Goal: Complete application form

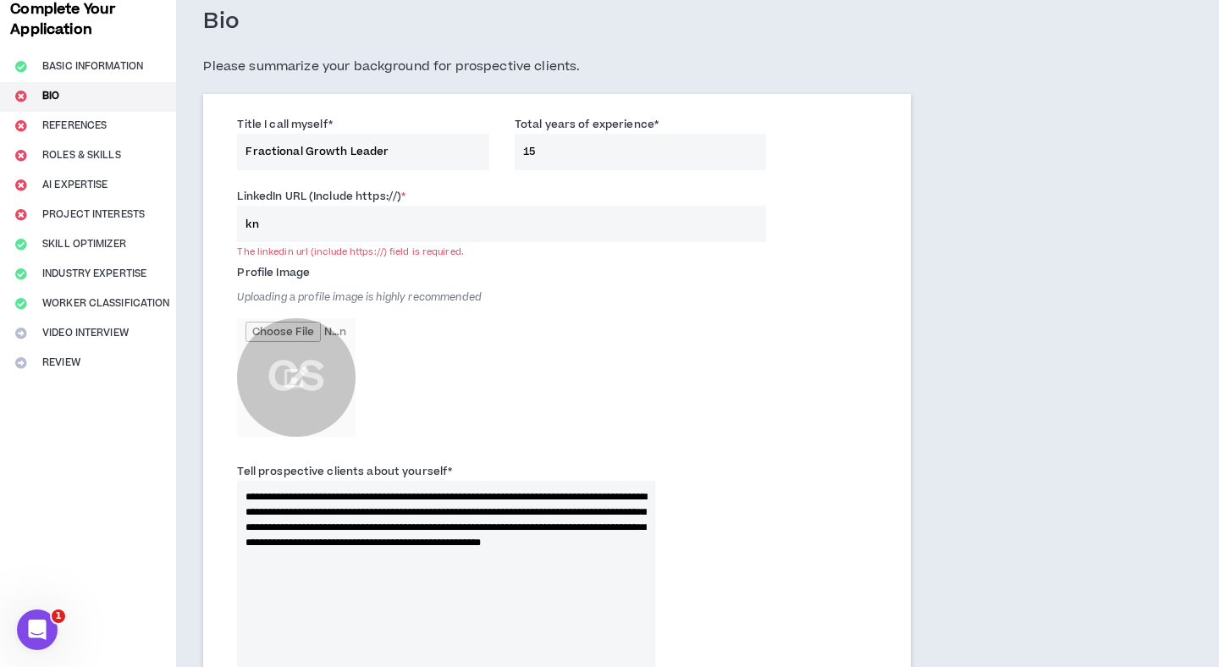
type input "k"
type input "l"
click at [245, 220] on input "[DOMAIN_NAME][URL][PERSON_NAME]" at bounding box center [501, 224] width 529 height 36
copy div "http(s)://"
drag, startPoint x: 306, startPoint y: 252, endPoint x: 364, endPoint y: 251, distance: 57.6
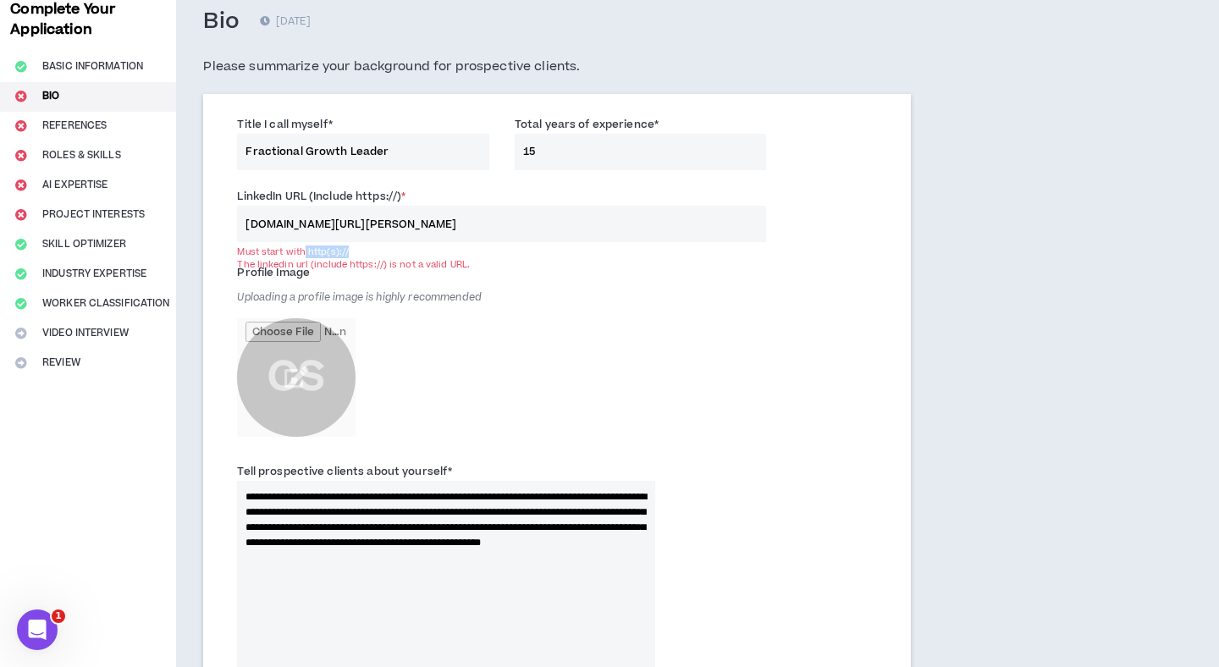
click at [364, 251] on div "Must start with http(s)://" at bounding box center [501, 251] width 529 height 13
click at [275, 223] on input "[DOMAIN_NAME][URL][PERSON_NAME]" at bounding box center [501, 224] width 529 height 36
paste input "http(s)://"
click at [284, 222] on input "http(s)://[DOMAIN_NAME][URL][PERSON_NAME]" at bounding box center [501, 224] width 529 height 36
type input "[URL][DOMAIN_NAME][PERSON_NAME]"
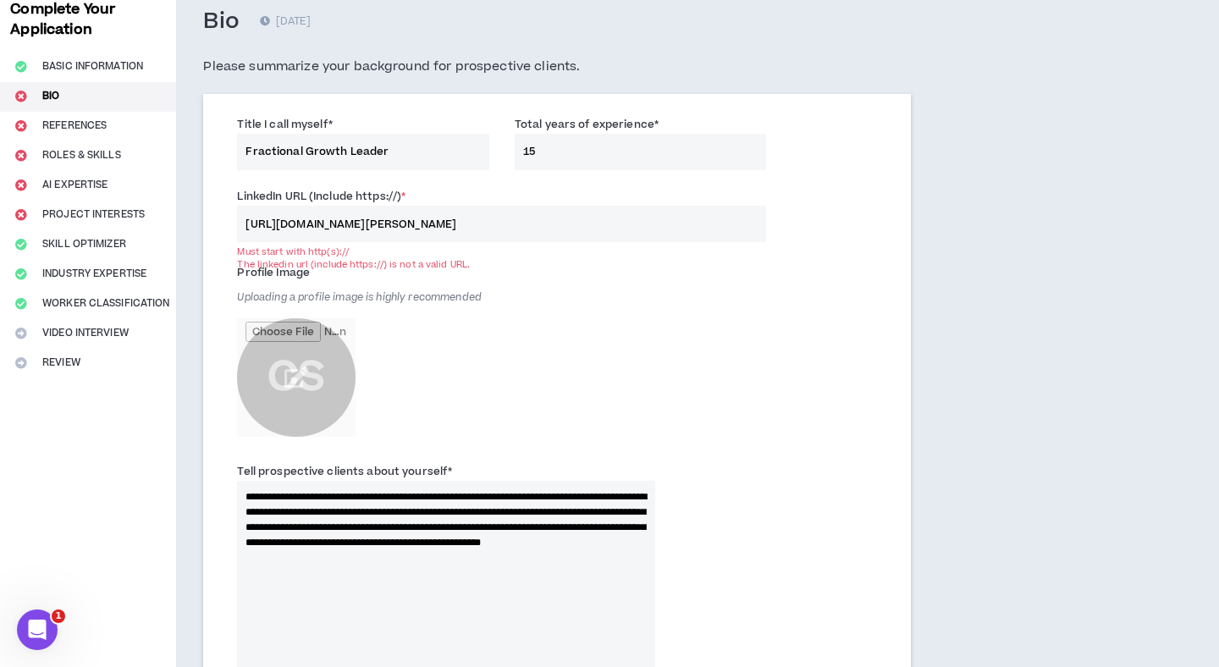
click at [477, 319] on div "Profile Image Uploading a profile image is highly recommended CS" at bounding box center [446, 352] width 418 height 186
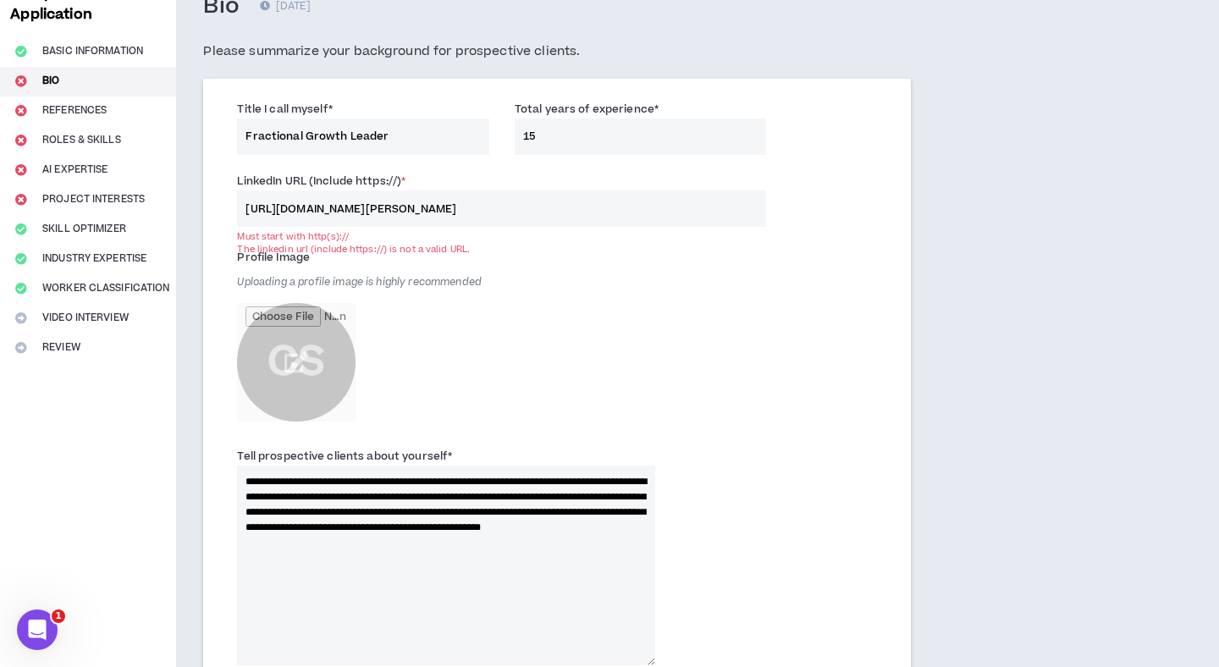
scroll to position [118, 0]
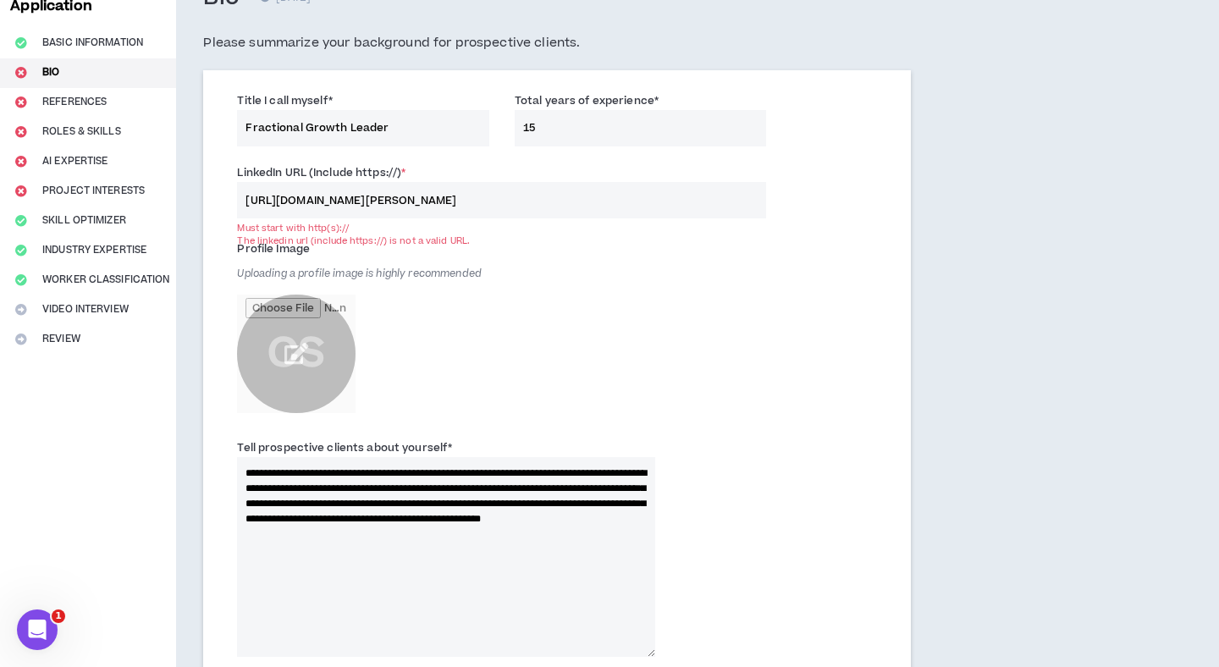
click at [299, 351] on input "file" at bounding box center [296, 354] width 118 height 118
type input "**********"
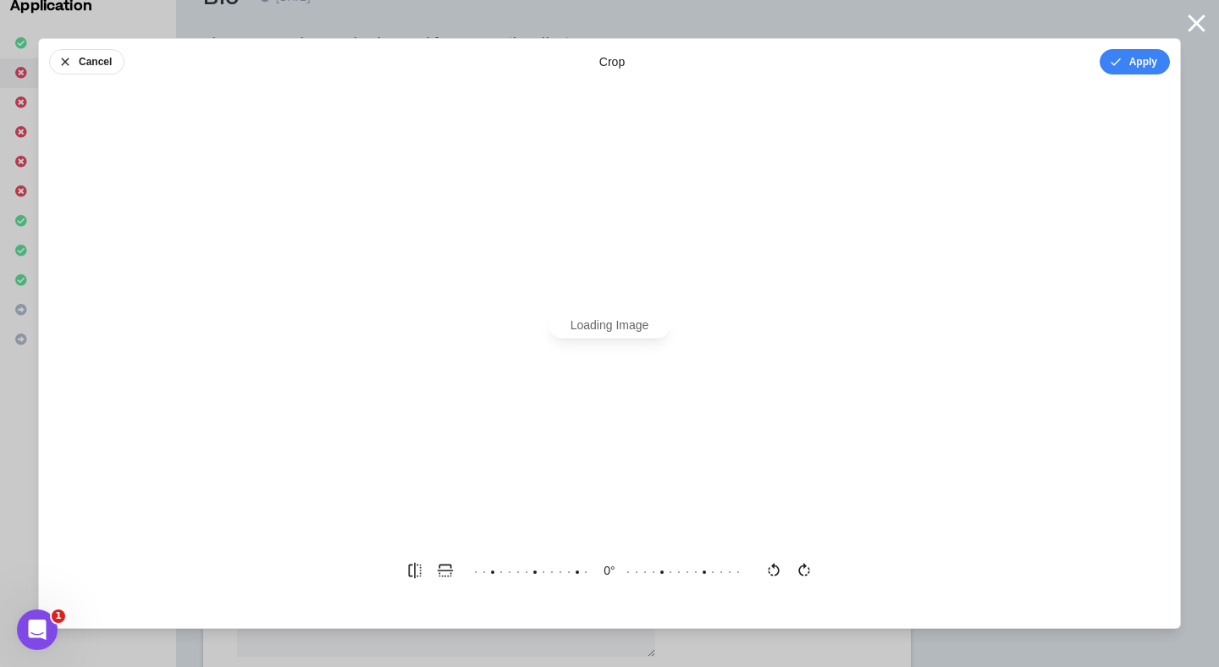
scroll to position [0, 0]
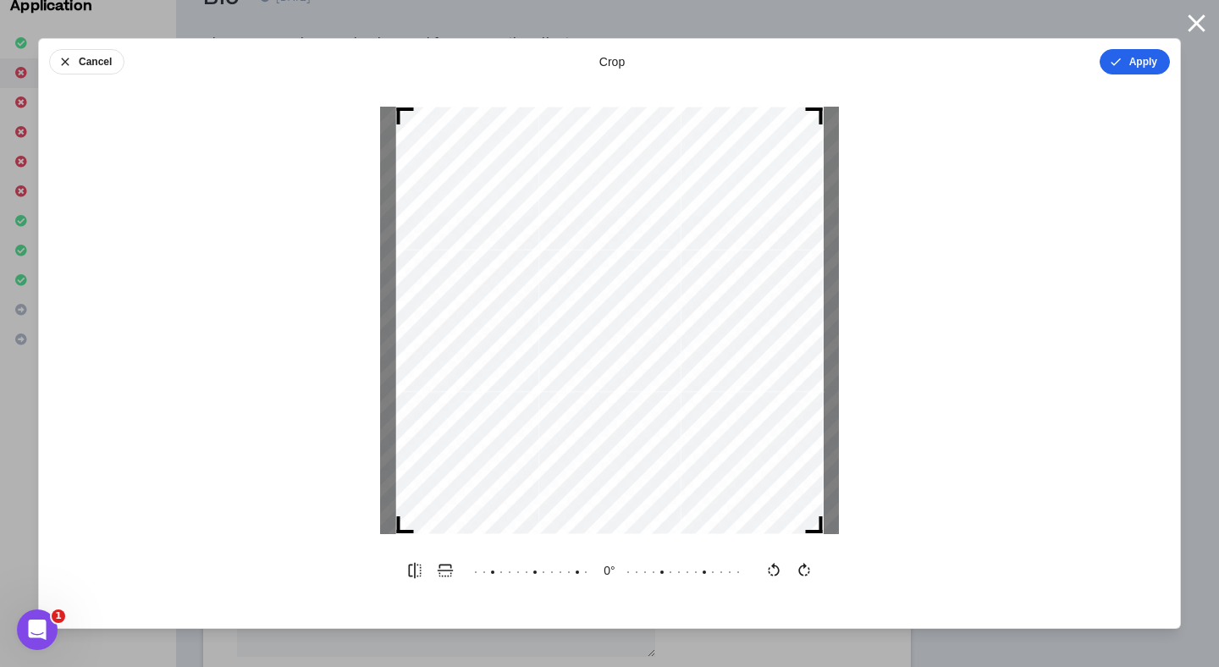
click at [1137, 67] on button "Apply" at bounding box center [1134, 61] width 70 height 25
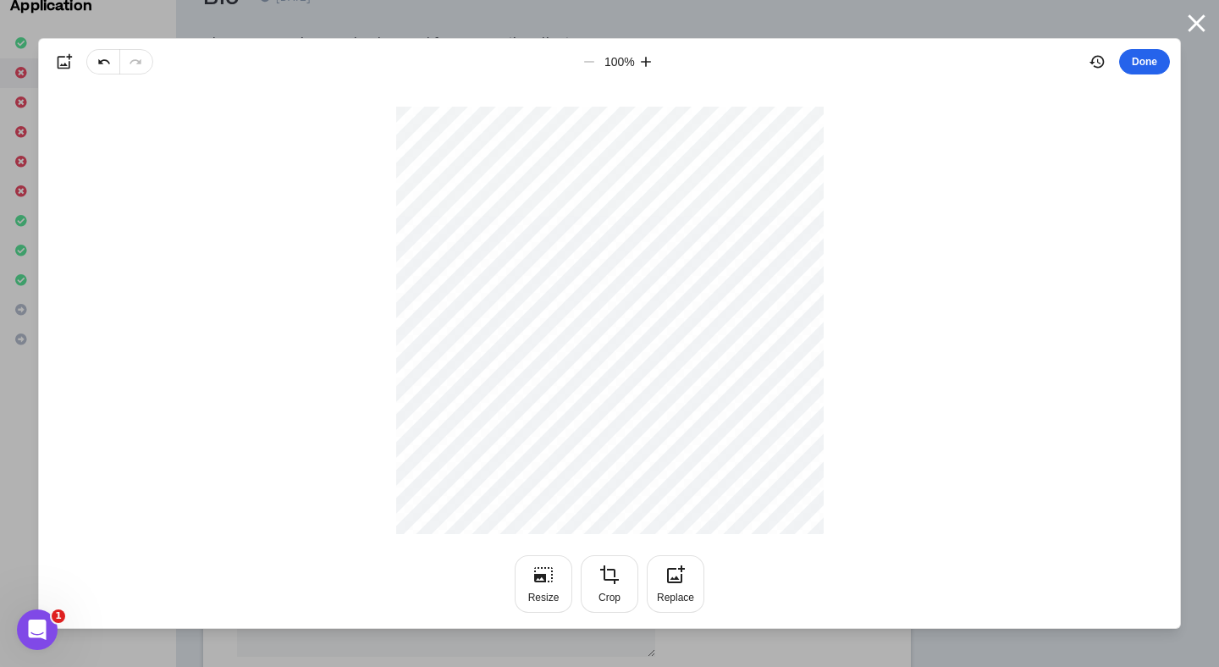
click at [1148, 58] on button "Done" at bounding box center [1144, 61] width 51 height 25
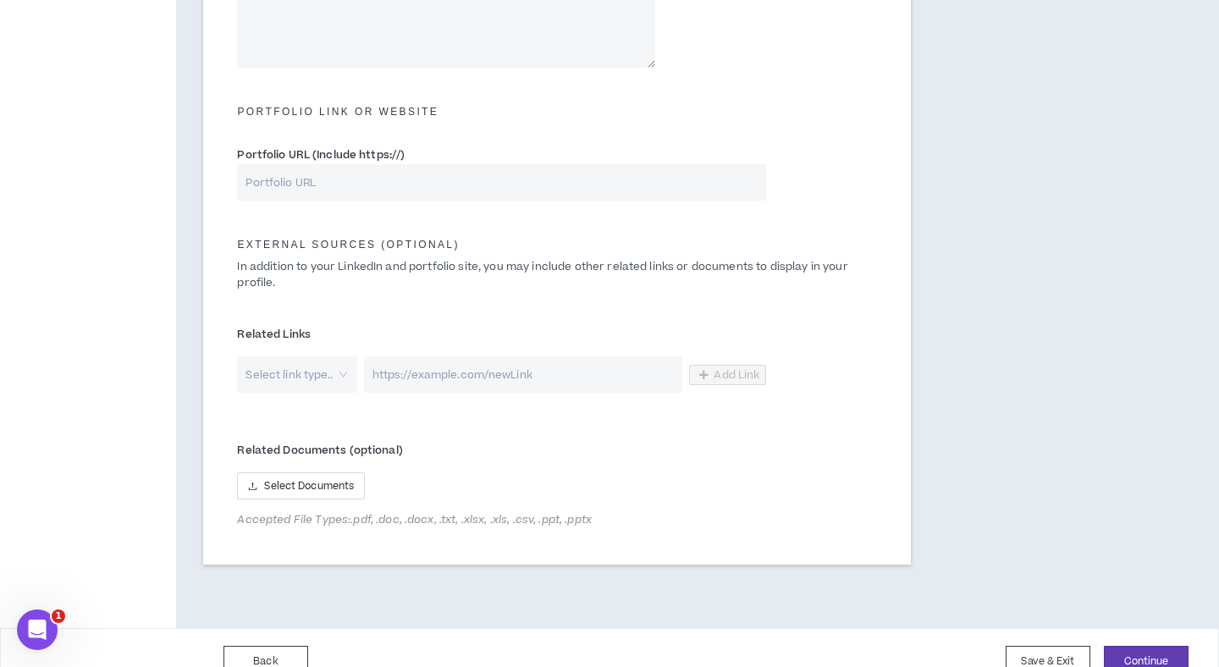
scroll to position [796, 0]
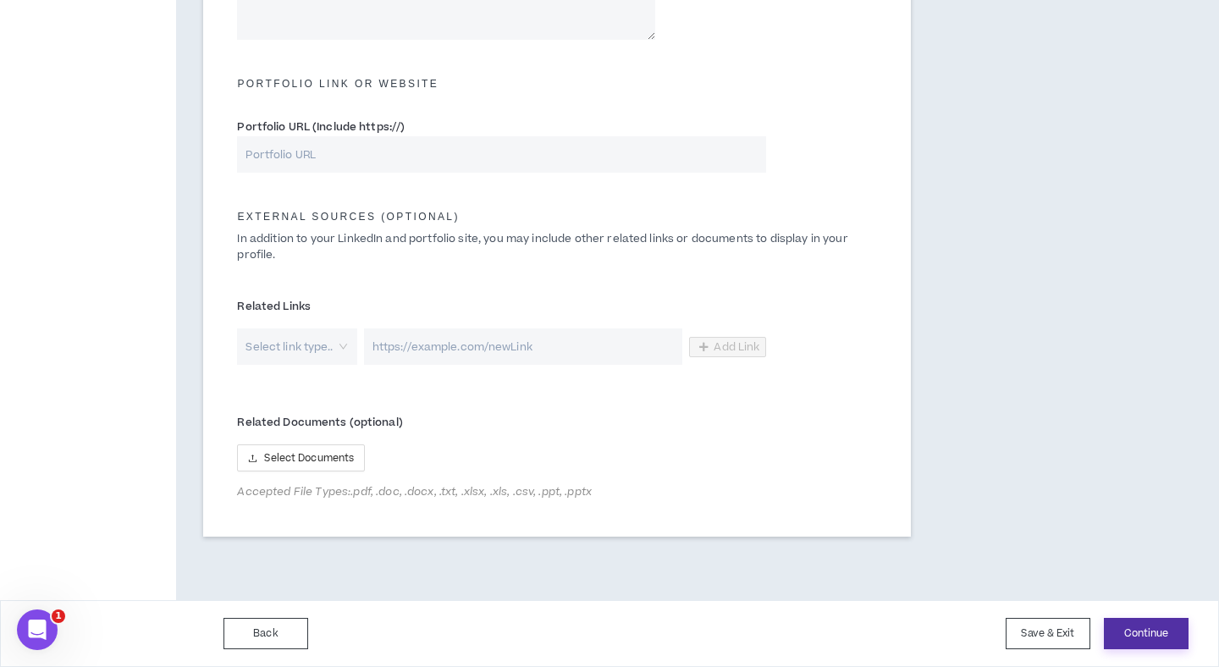
click at [1112, 634] on button "Continue" at bounding box center [1146, 633] width 85 height 31
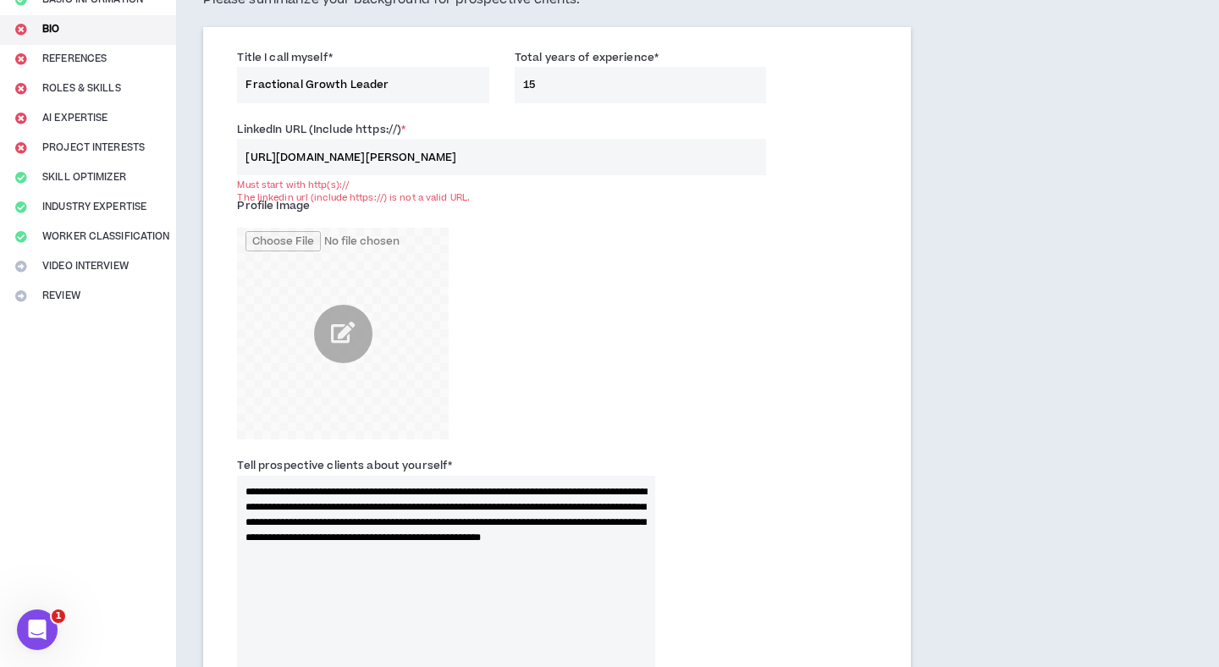
scroll to position [156, 0]
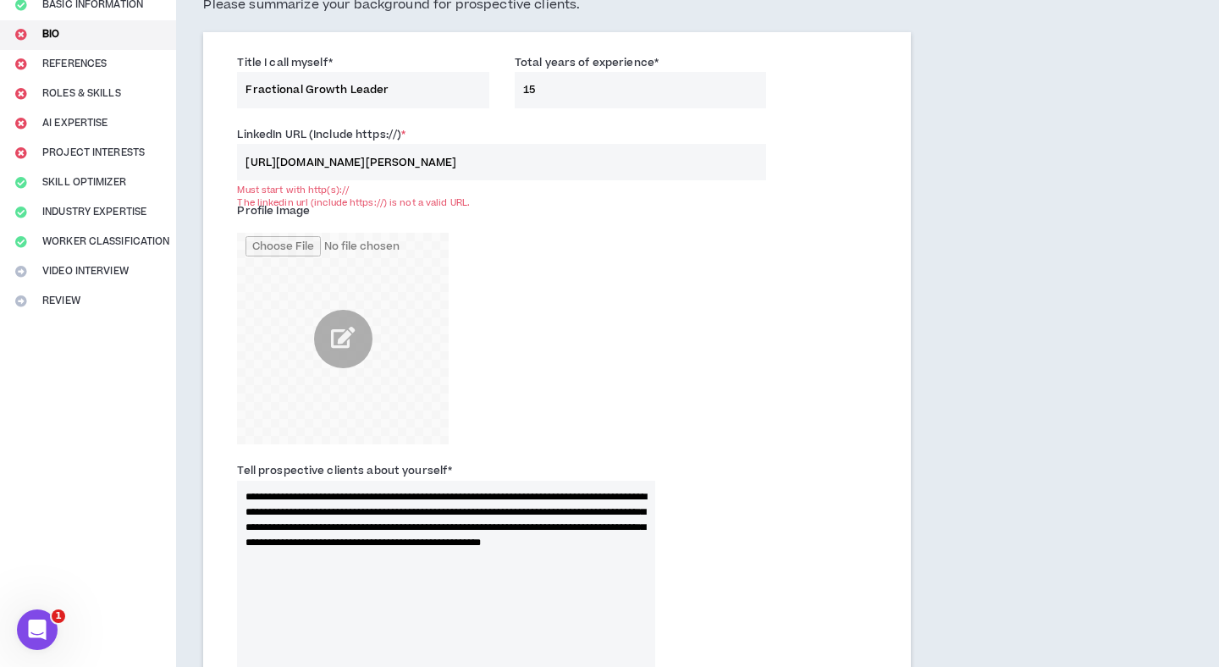
click at [577, 159] on input "[URL][DOMAIN_NAME][PERSON_NAME]" at bounding box center [501, 162] width 529 height 36
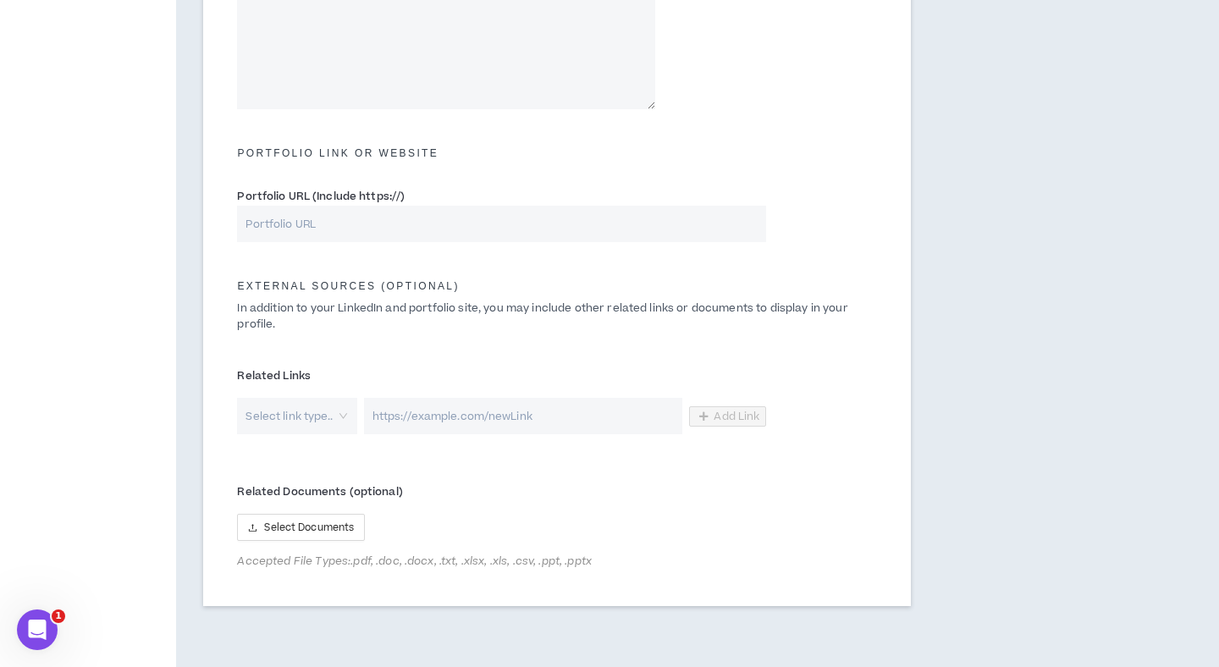
scroll to position [796, 0]
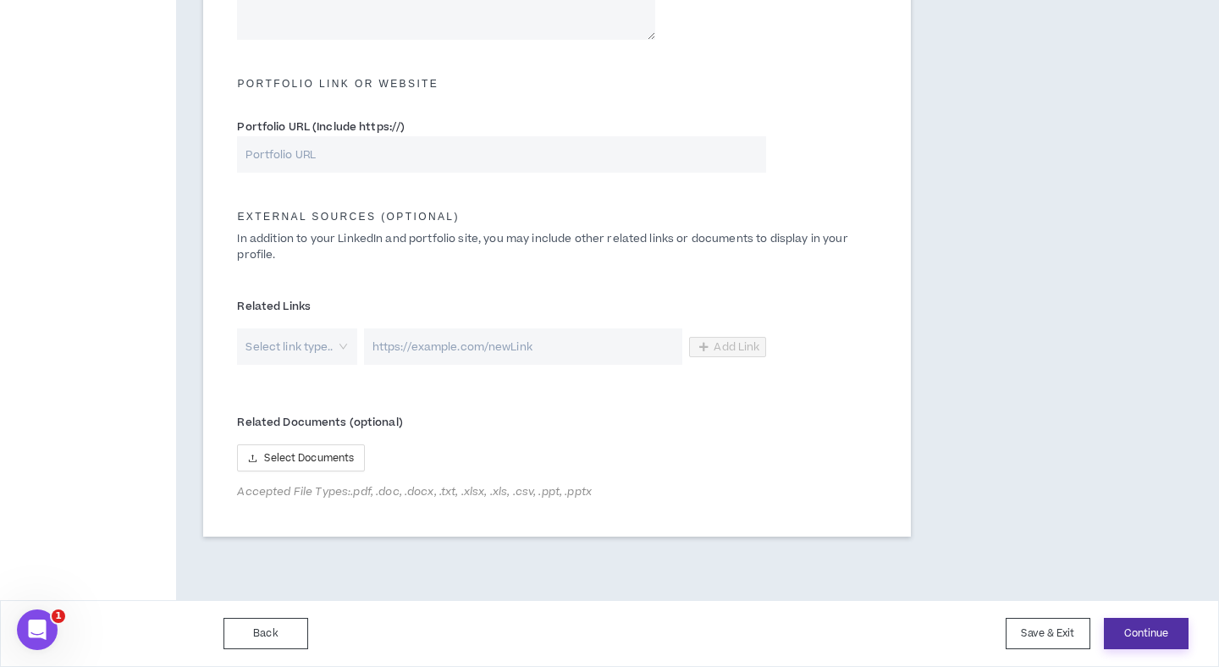
type input "[URL][DOMAIN_NAME][PERSON_NAME]"
click at [1121, 629] on button "Continue" at bounding box center [1146, 633] width 85 height 31
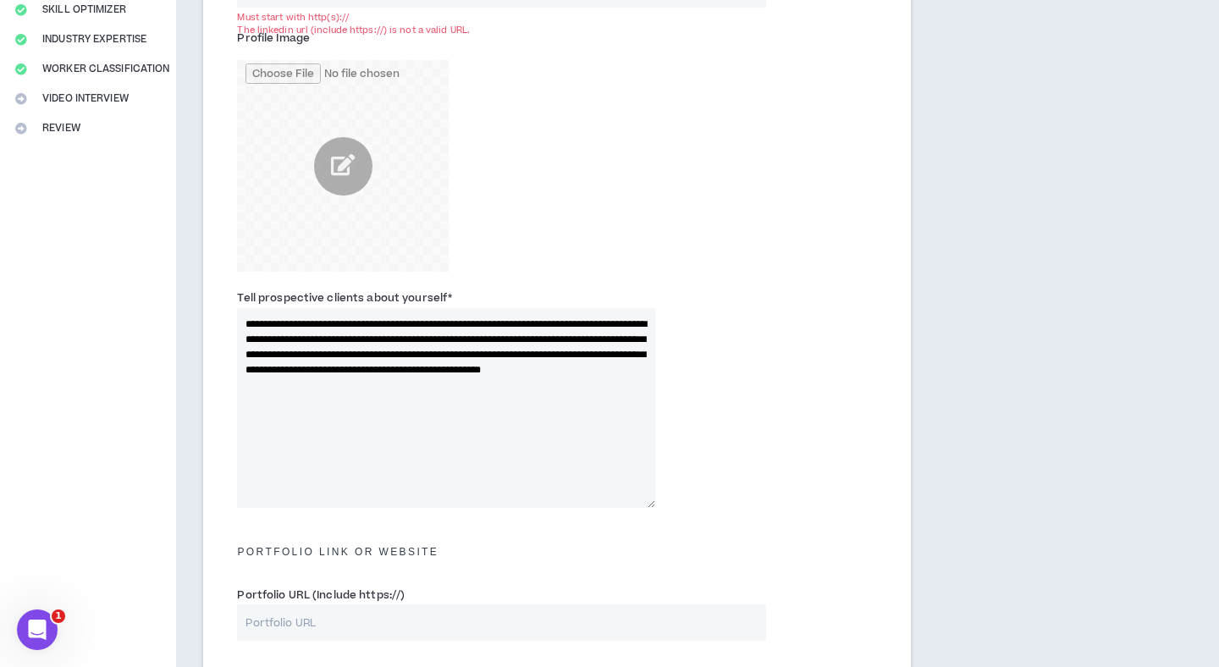
scroll to position [281, 0]
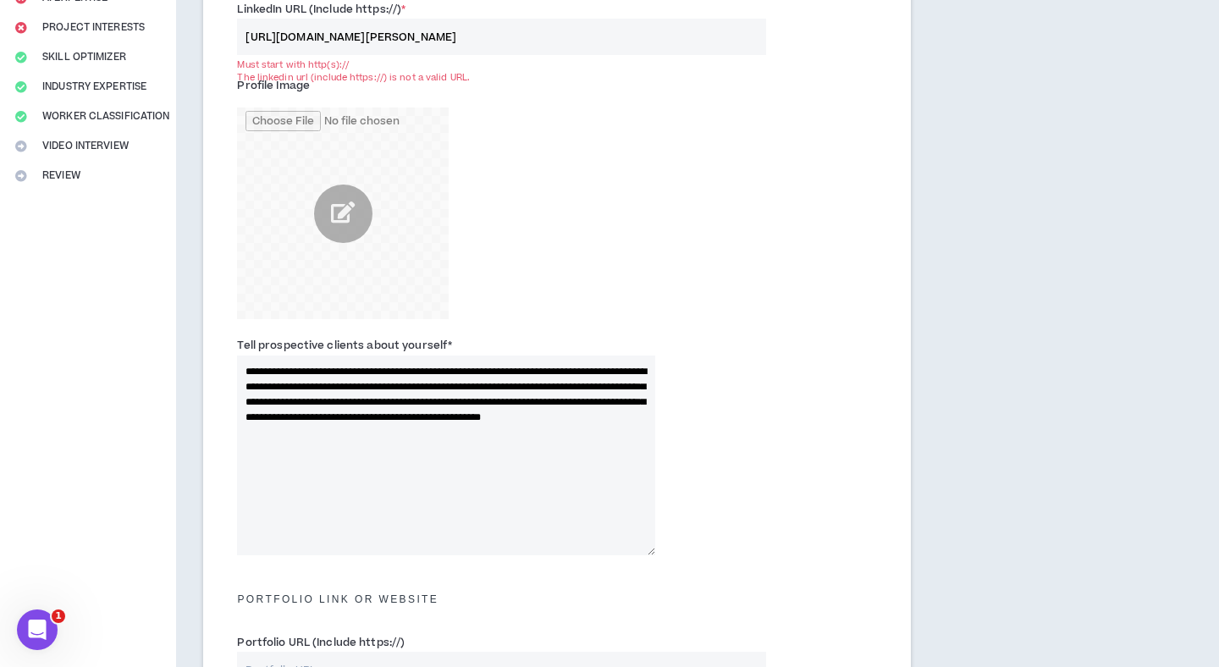
click at [395, 41] on input "[URL][DOMAIN_NAME][PERSON_NAME]" at bounding box center [501, 37] width 529 height 36
paste input "[URL][DOMAIN_NAME][PERSON_NAME]"
click at [289, 38] on input "[URL][DOMAIN_NAME][PERSON_NAME]" at bounding box center [501, 37] width 529 height 36
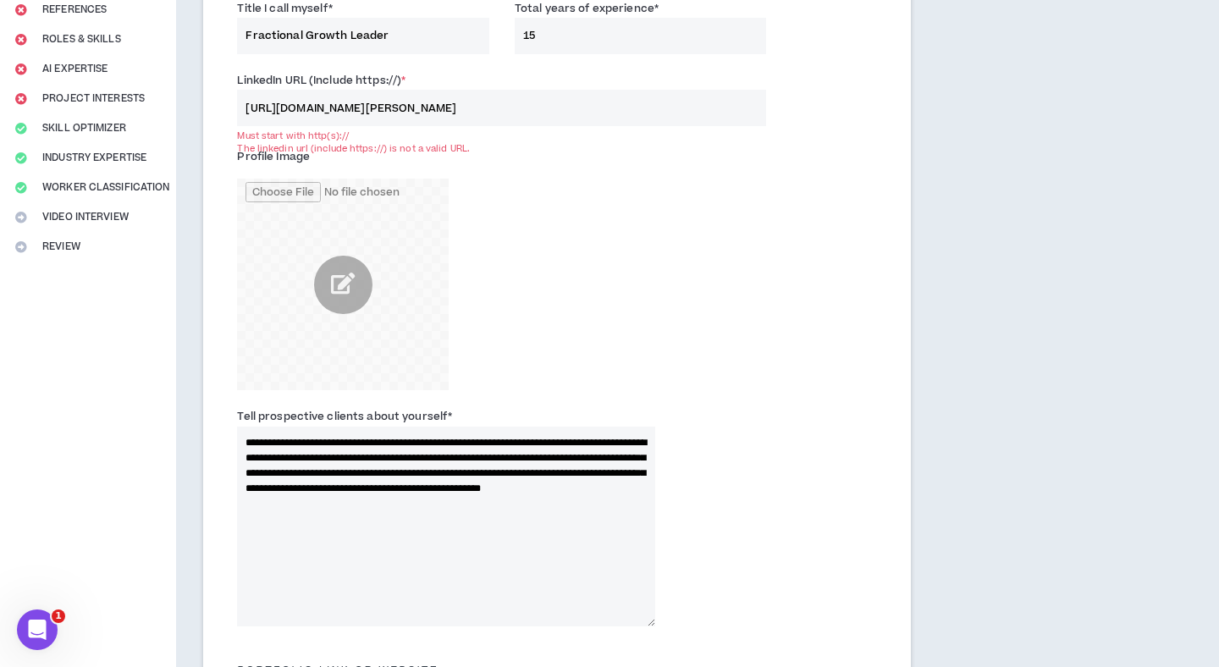
scroll to position [193, 0]
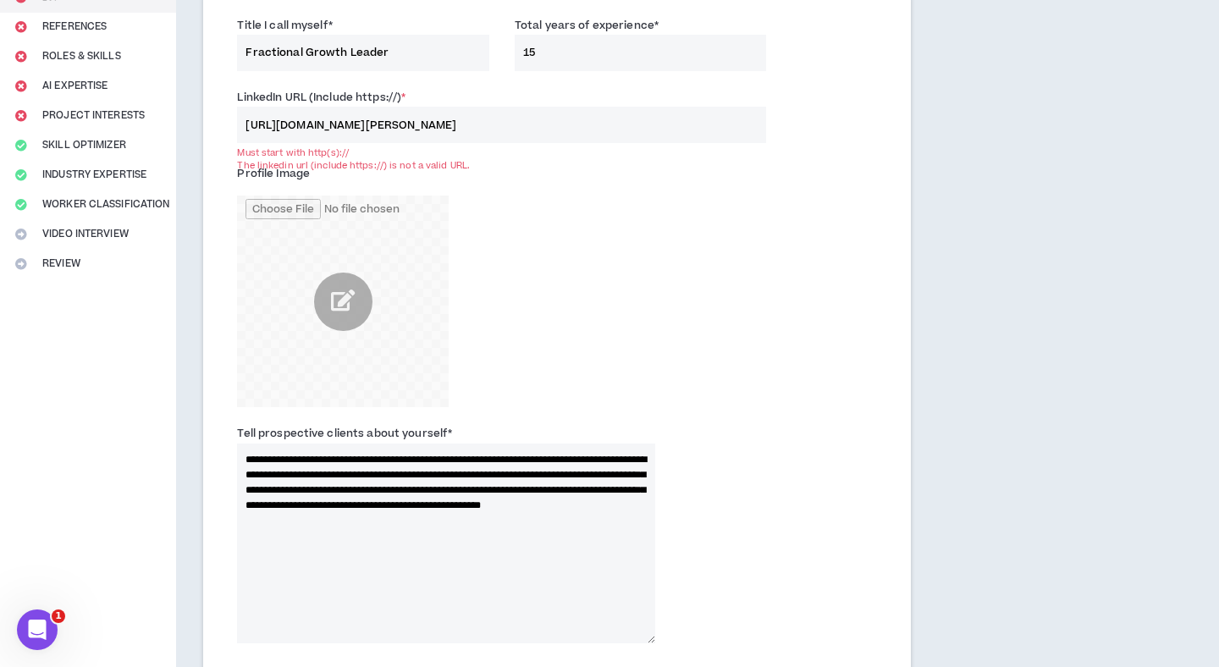
click at [251, 130] on input "[URL][DOMAIN_NAME][PERSON_NAME]" at bounding box center [501, 125] width 529 height 36
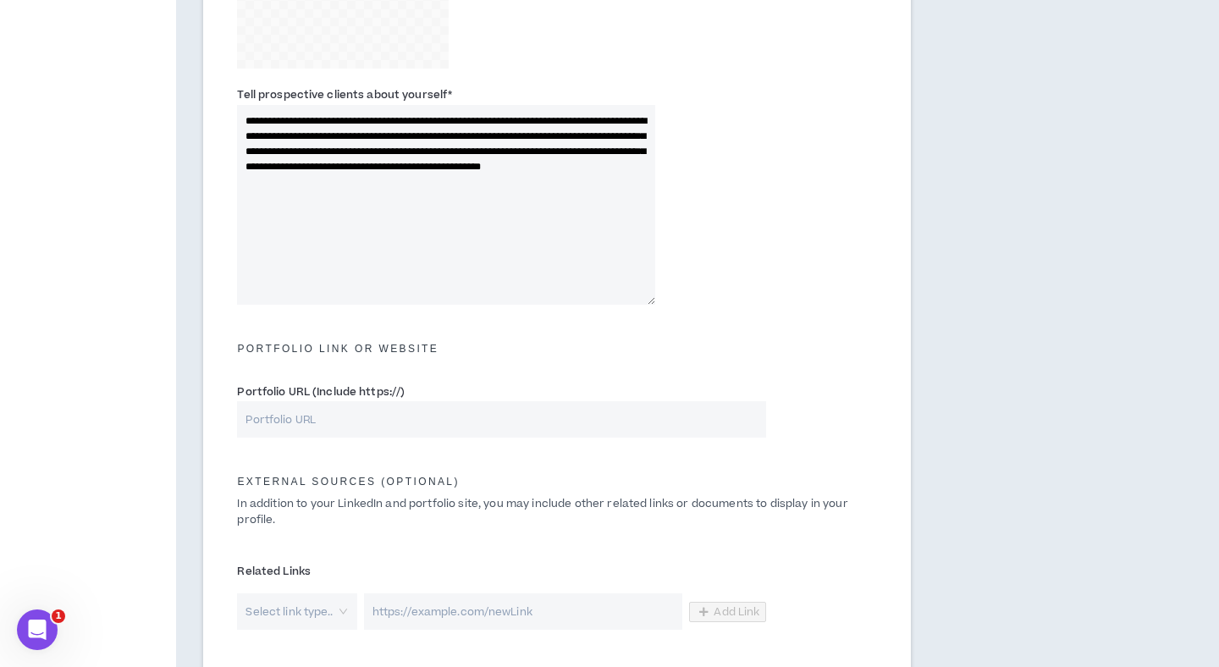
scroll to position [796, 0]
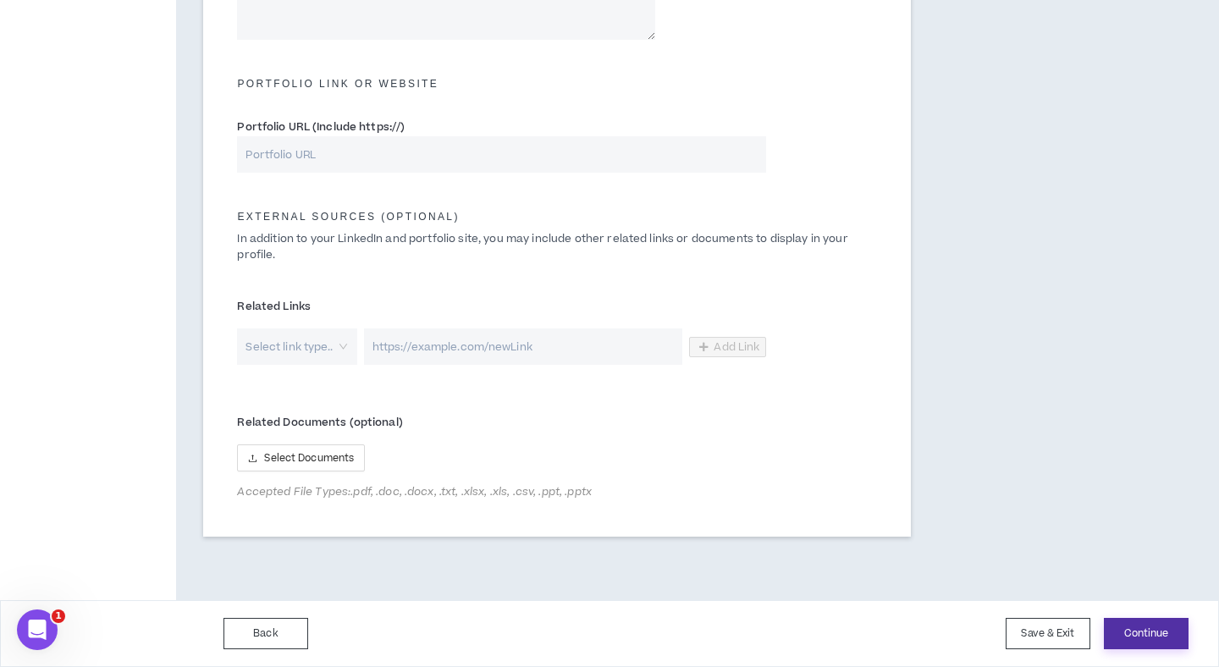
type input "[URL][DOMAIN_NAME][PERSON_NAME]"
click at [1126, 625] on button "Continue" at bounding box center [1146, 633] width 85 height 31
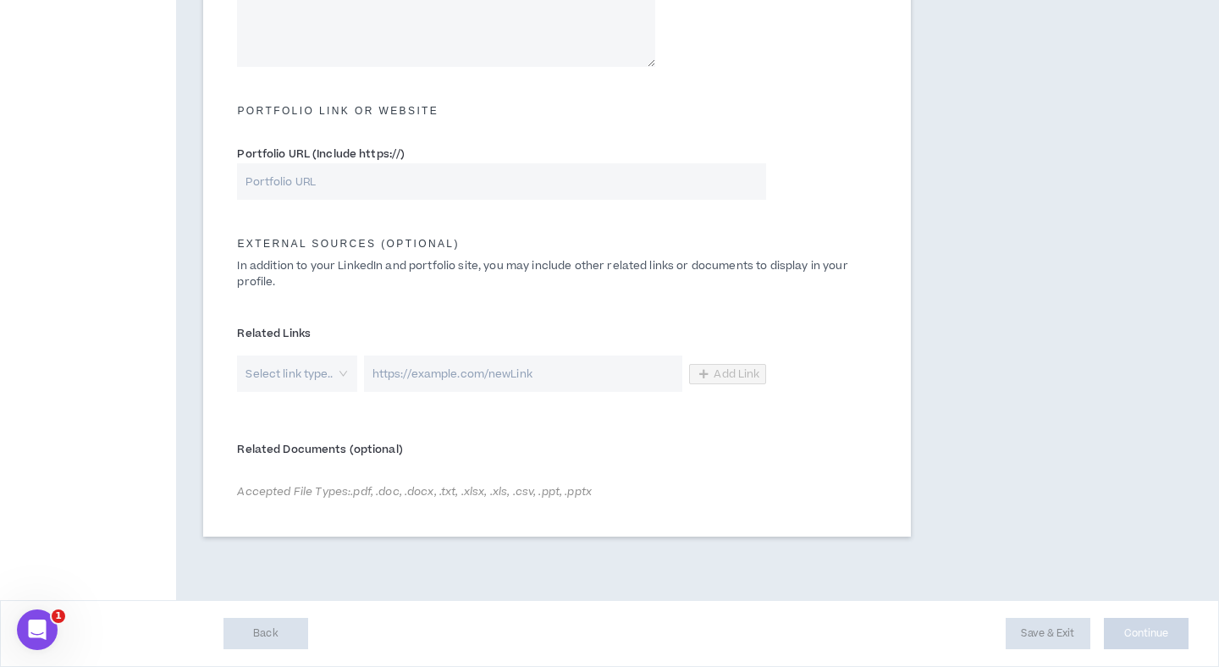
scroll to position [769, 0]
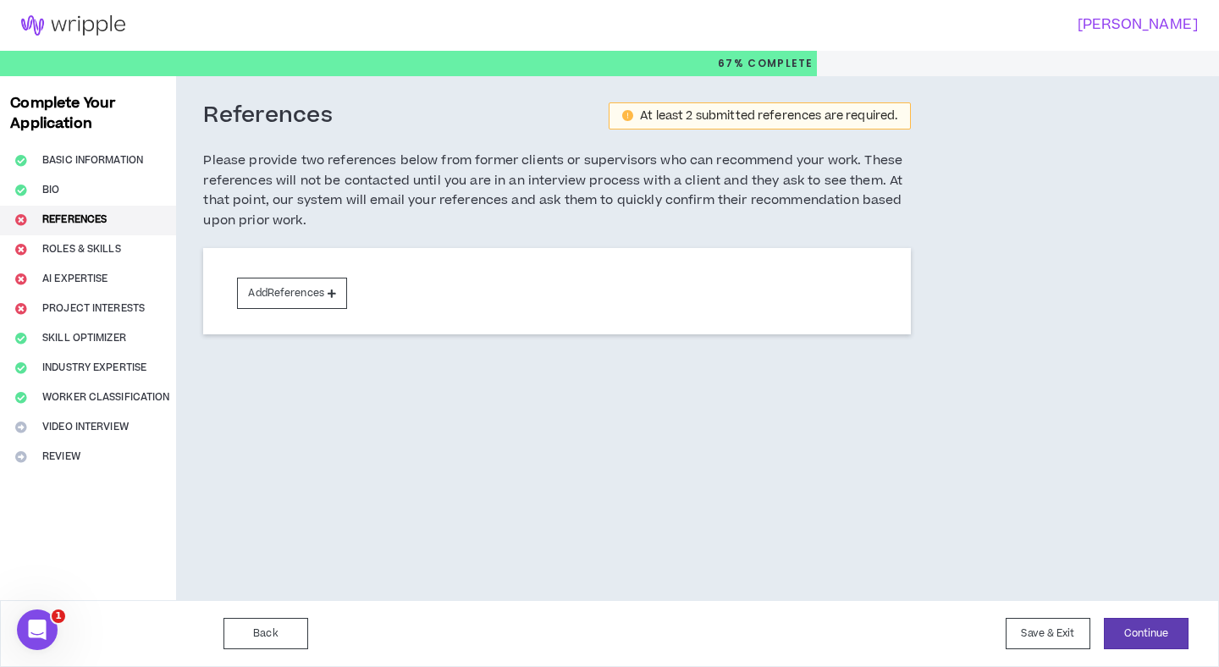
click at [112, 249] on div "Complete Your Application Basic Information Bio References Roles & Skills AI Ex…" at bounding box center [88, 338] width 176 height 524
click at [260, 294] on button "Add References" at bounding box center [292, 293] width 110 height 31
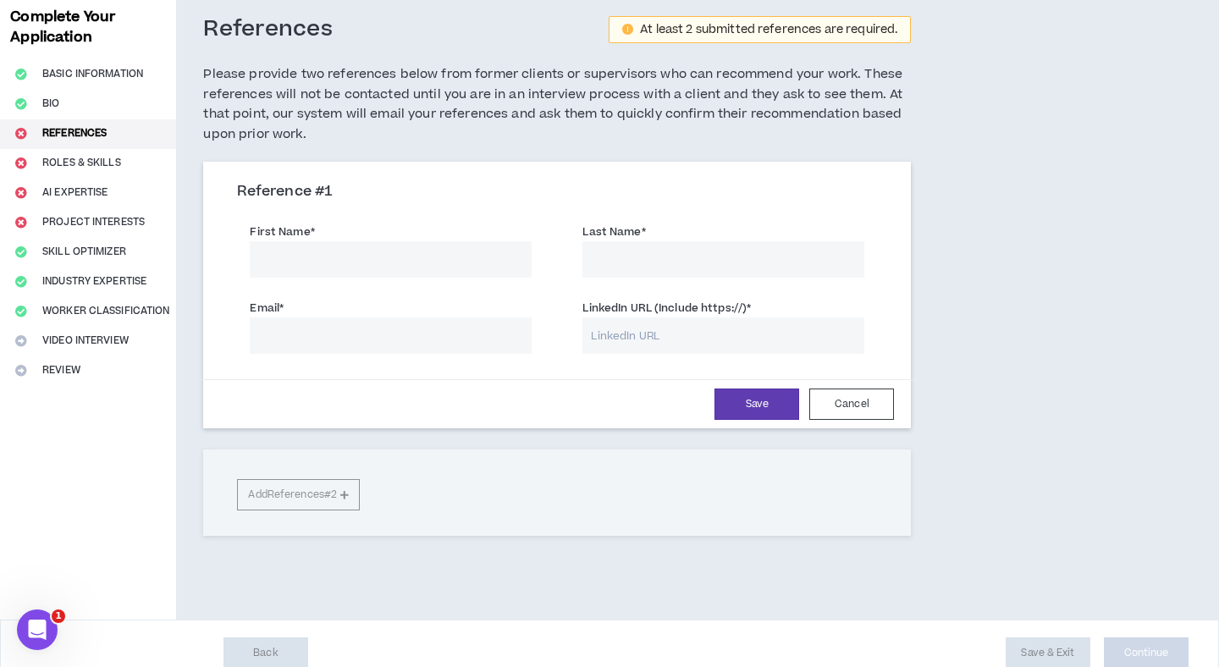
scroll to position [106, 0]
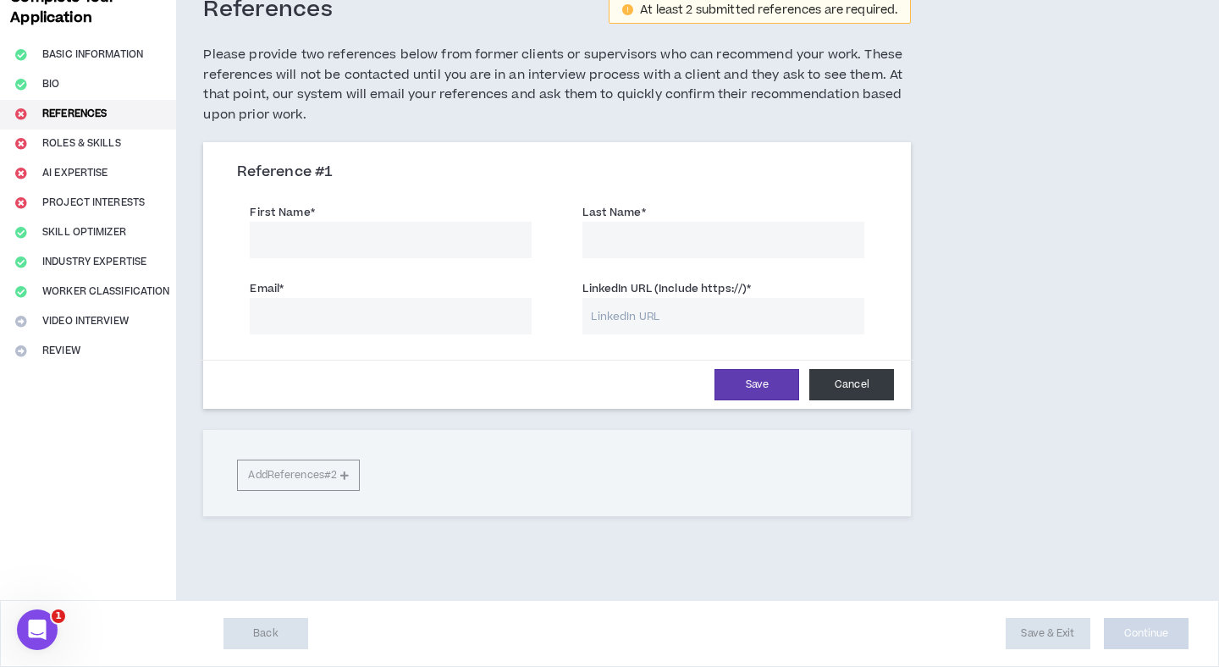
click at [833, 387] on button "Cancel" at bounding box center [851, 384] width 85 height 31
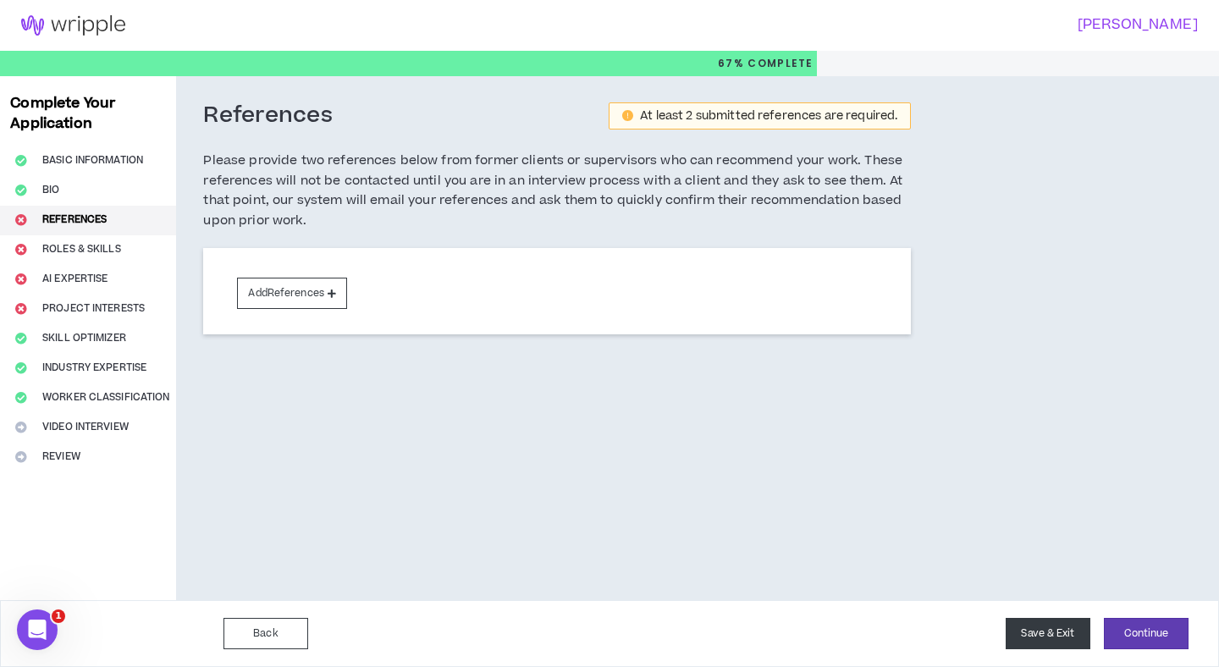
click at [1058, 630] on button "Save & Exit" at bounding box center [1047, 633] width 85 height 31
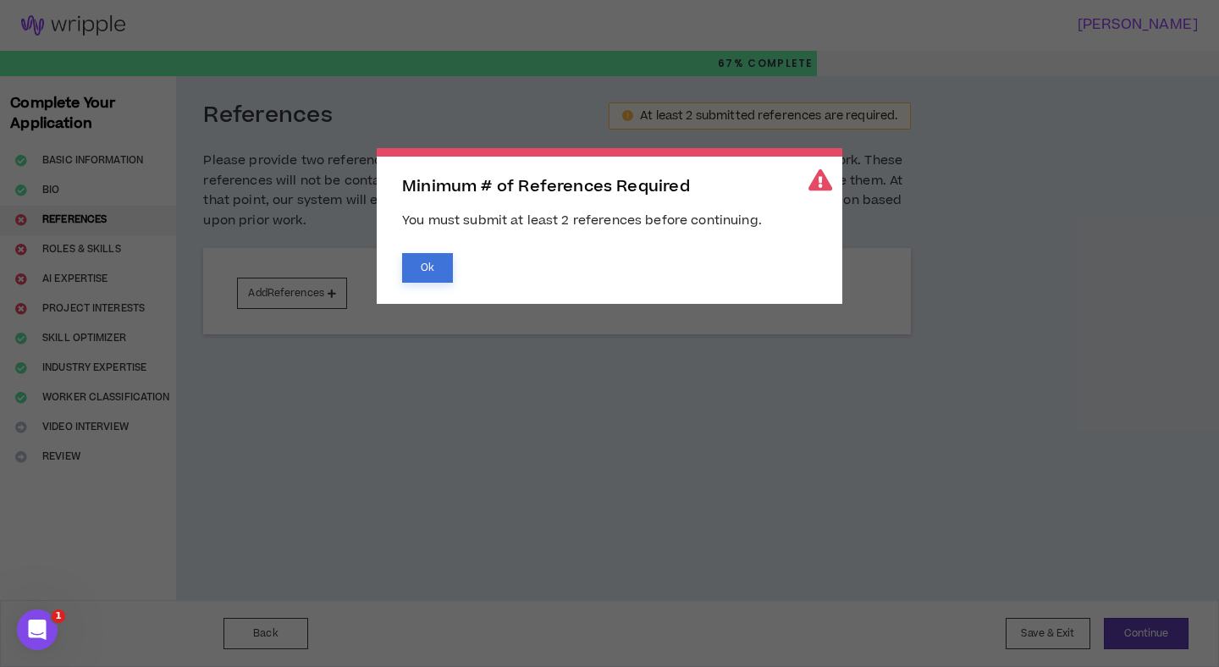
click at [422, 270] on button "Ok" at bounding box center [427, 268] width 51 height 30
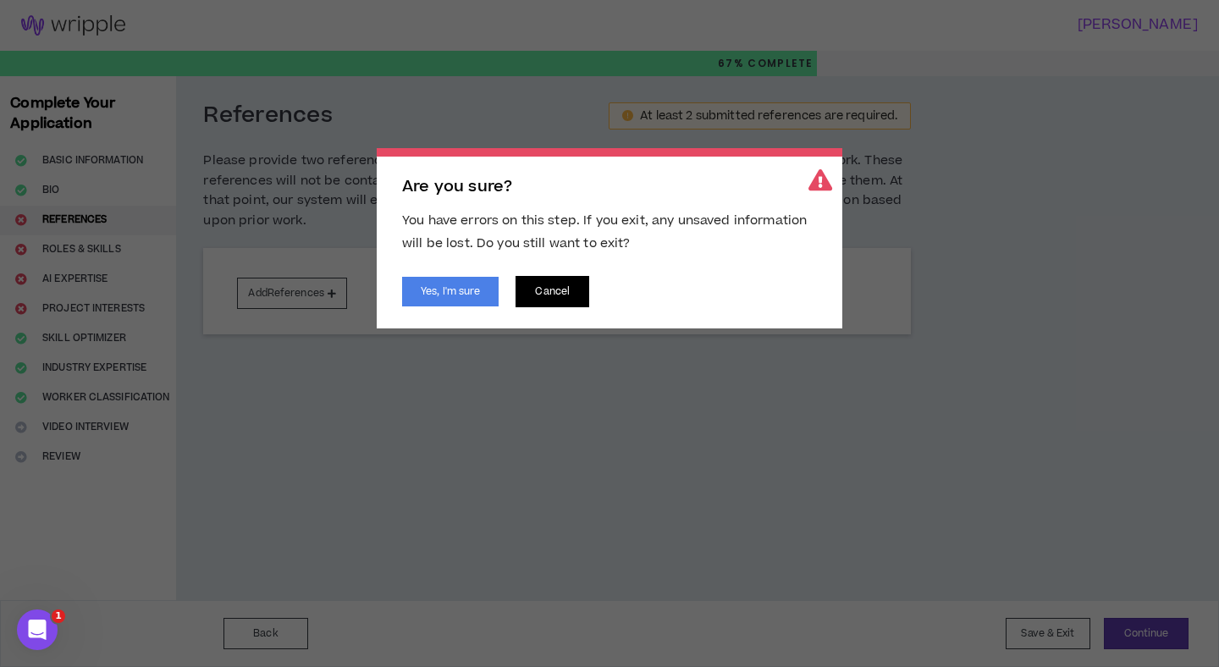
click at [551, 294] on button "Cancel" at bounding box center [552, 291] width 74 height 31
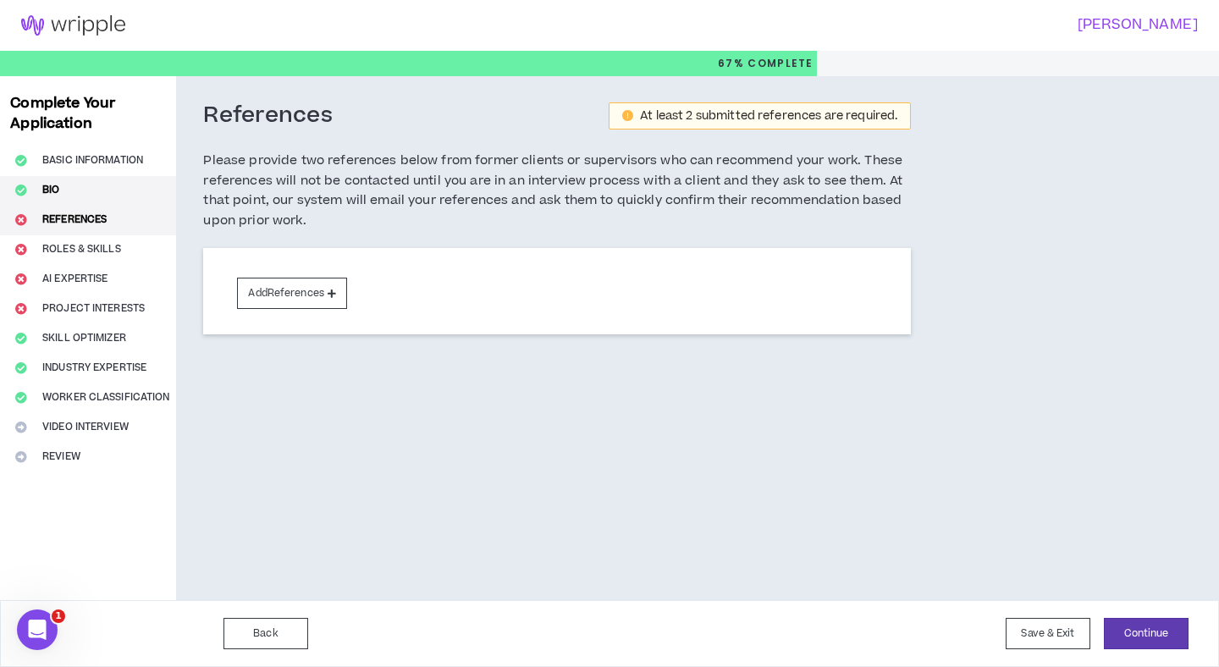
click at [116, 190] on button "Bio" at bounding box center [88, 191] width 176 height 30
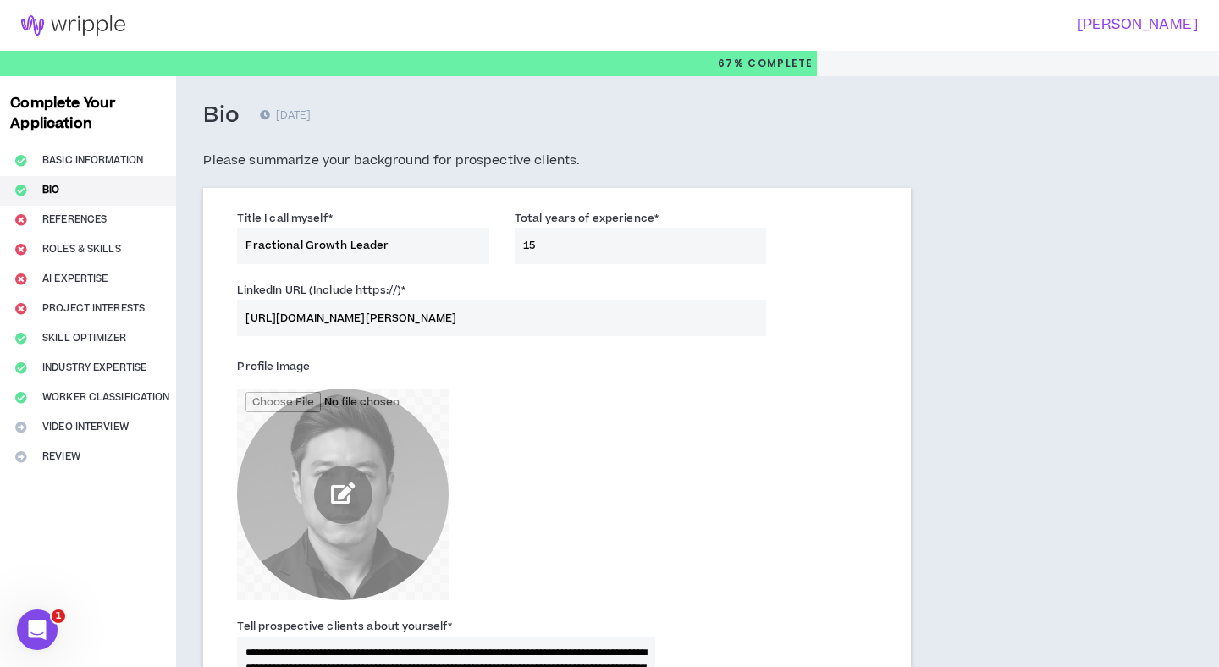
click at [350, 491] on input "file" at bounding box center [343, 494] width 212 height 212
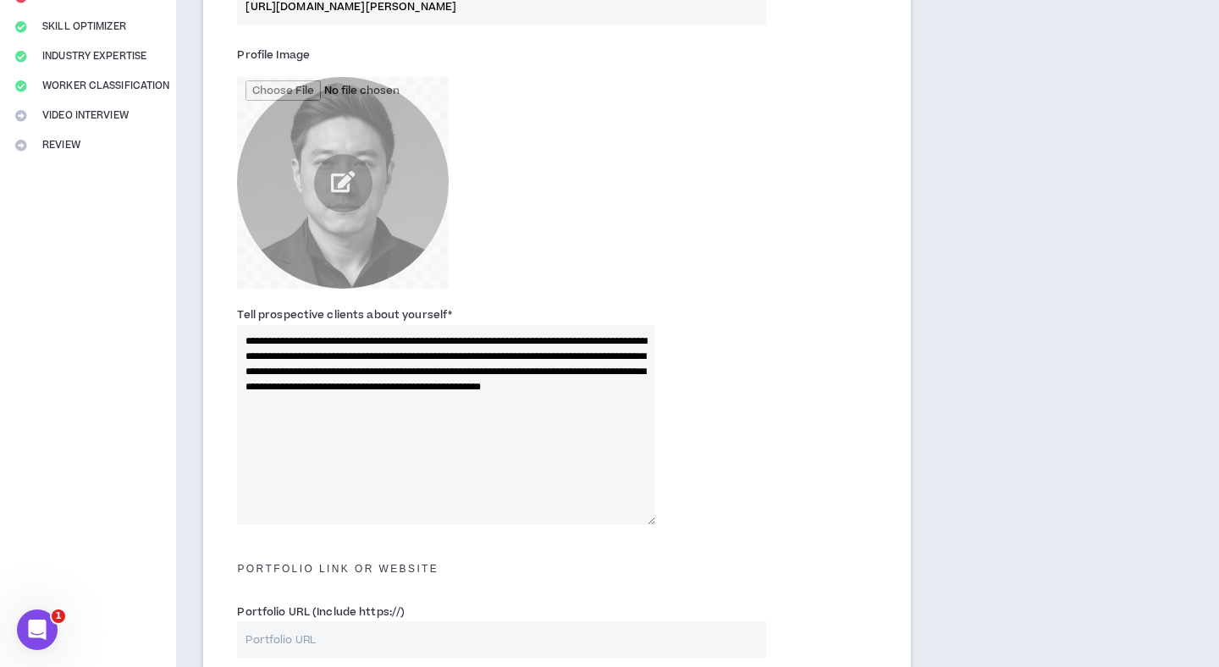
scroll to position [796, 0]
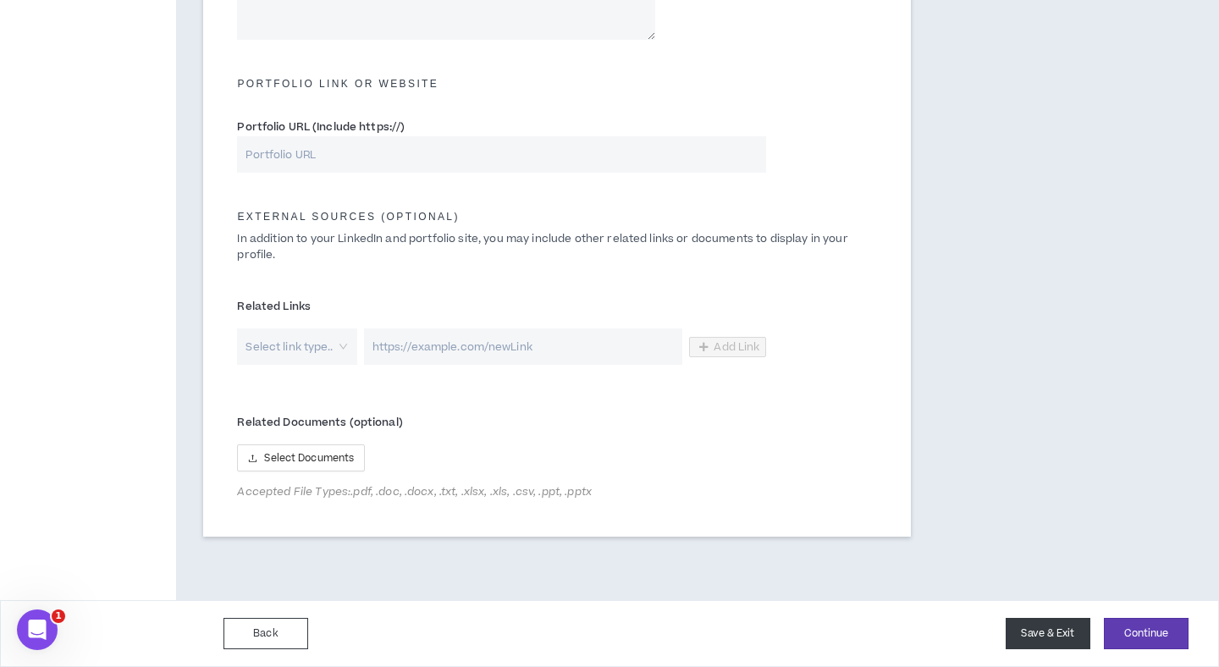
click at [1058, 635] on button "Save & Exit" at bounding box center [1047, 633] width 85 height 31
